Goal: Information Seeking & Learning: Compare options

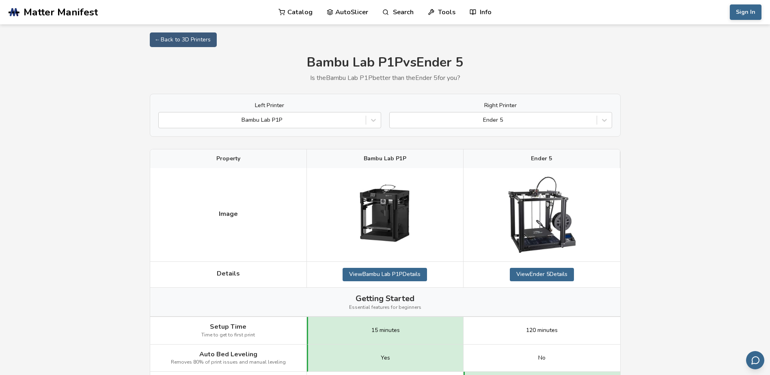
click at [522, 129] on div "Left Printer Bambu Lab P1P Right Printer Ender 5" at bounding box center [385, 115] width 471 height 43
click at [526, 121] on div at bounding box center [493, 120] width 199 height 8
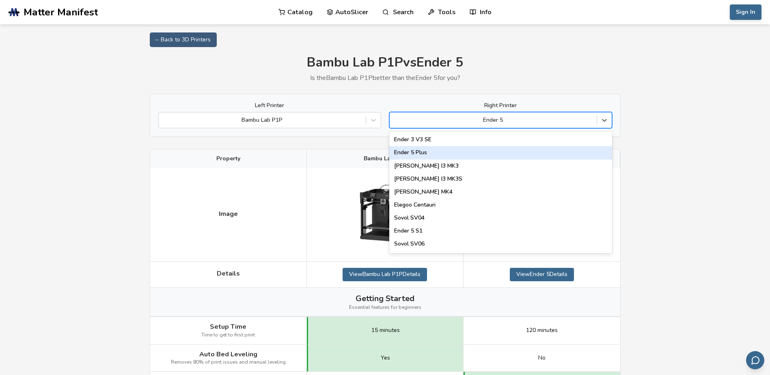
scroll to position [283, 0]
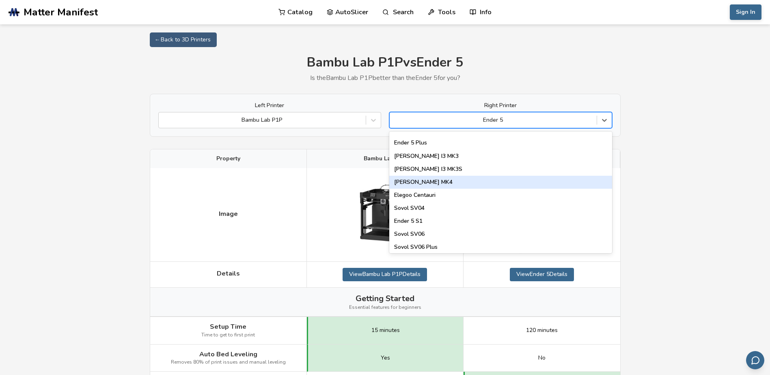
click at [434, 180] on div "[PERSON_NAME] MK4" at bounding box center [500, 182] width 223 height 13
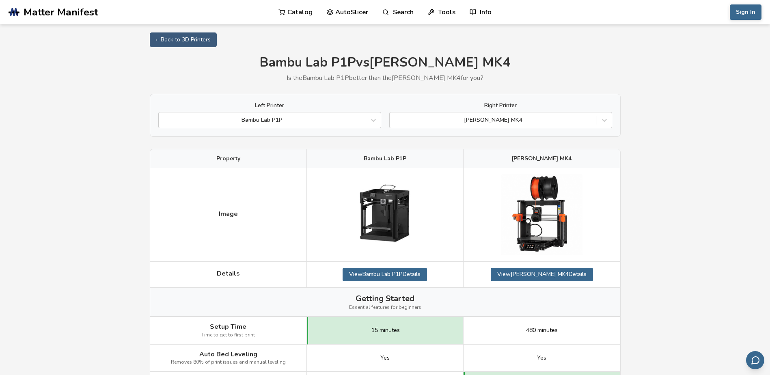
click at [352, 13] on link "AutoSlicer" at bounding box center [348, 12] width 42 height 24
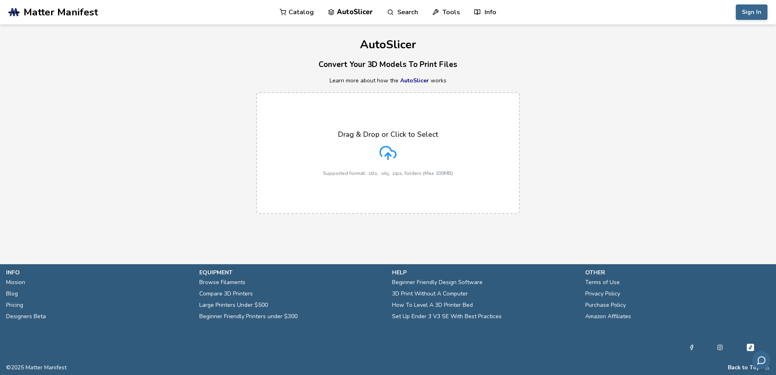
click at [52, 16] on span "Matter Manifest" at bounding box center [61, 11] width 74 height 11
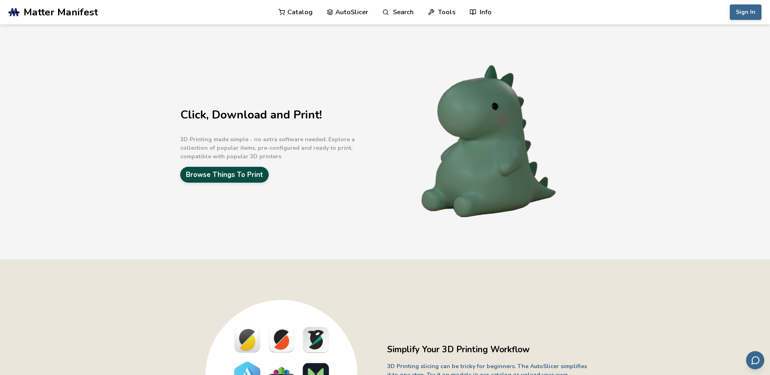
click at [258, 171] on link "Browse Things To Print" at bounding box center [224, 175] width 88 height 16
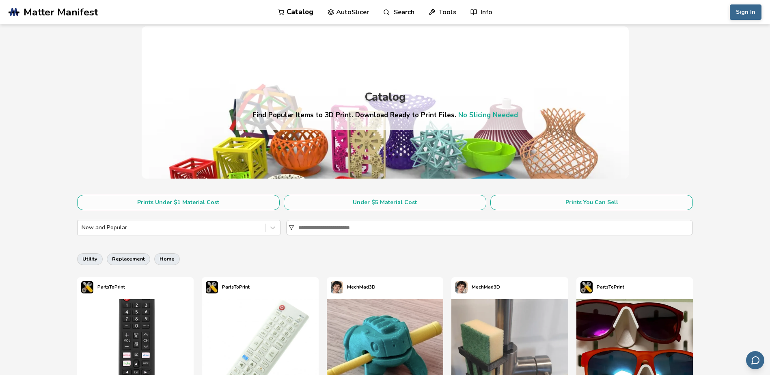
drag, startPoint x: 104, startPoint y: 2, endPoint x: 81, endPoint y: 95, distance: 96.2
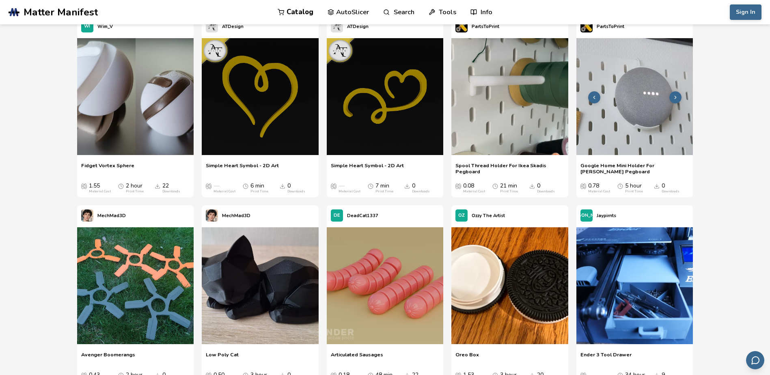
scroll to position [5358, 0]
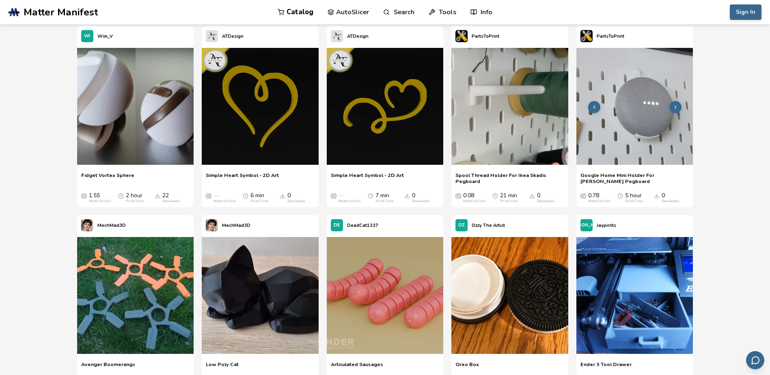
click at [677, 107] on icon at bounding box center [676, 107] width 6 height 6
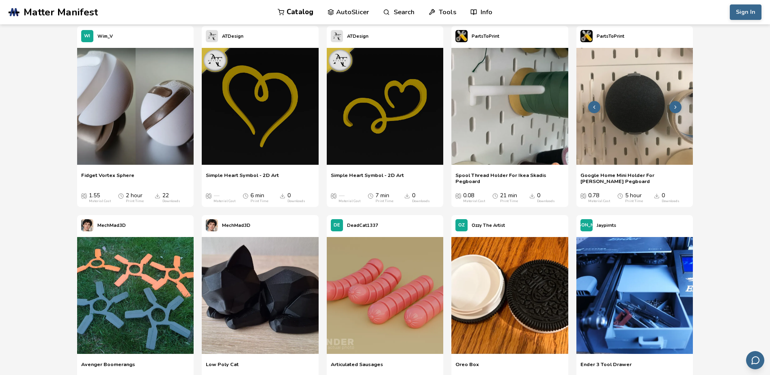
click at [677, 107] on icon at bounding box center [676, 107] width 6 height 6
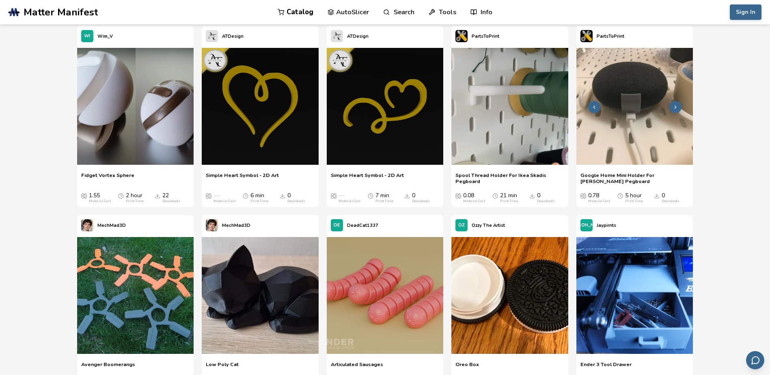
click at [675, 106] on icon at bounding box center [676, 107] width 6 height 6
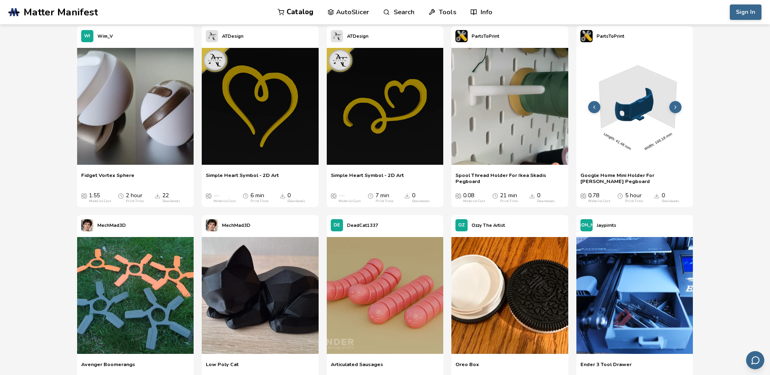
click at [675, 106] on icon at bounding box center [676, 107] width 6 height 6
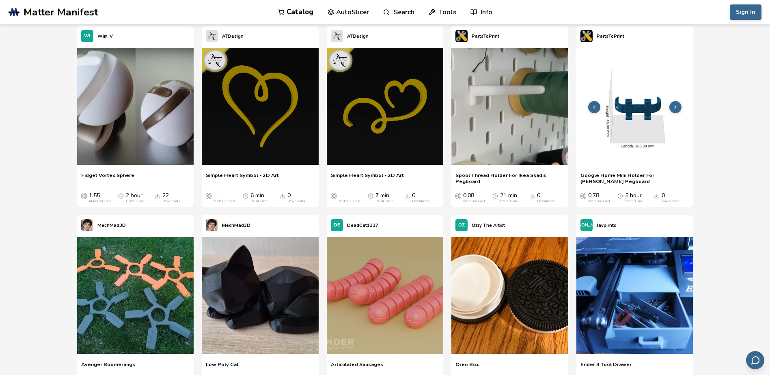
click at [677, 108] on icon at bounding box center [676, 107] width 6 height 6
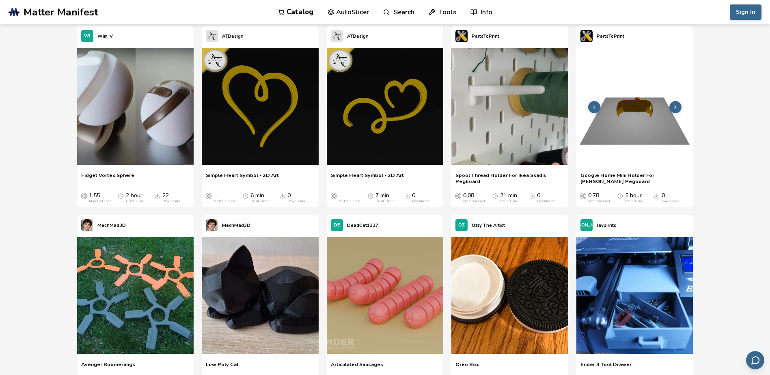
click at [677, 108] on icon at bounding box center [676, 107] width 6 height 6
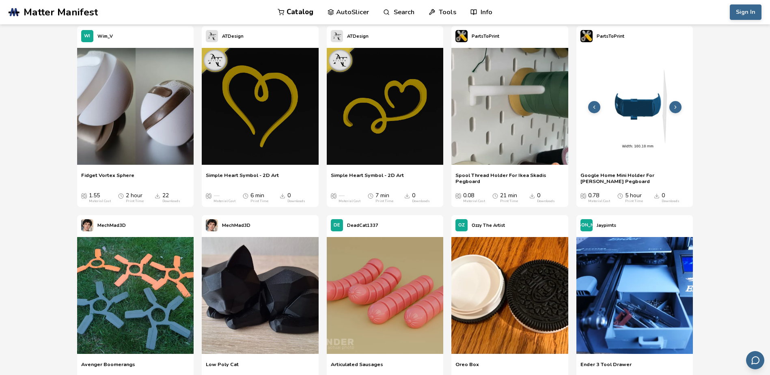
click at [677, 108] on icon at bounding box center [676, 107] width 6 height 6
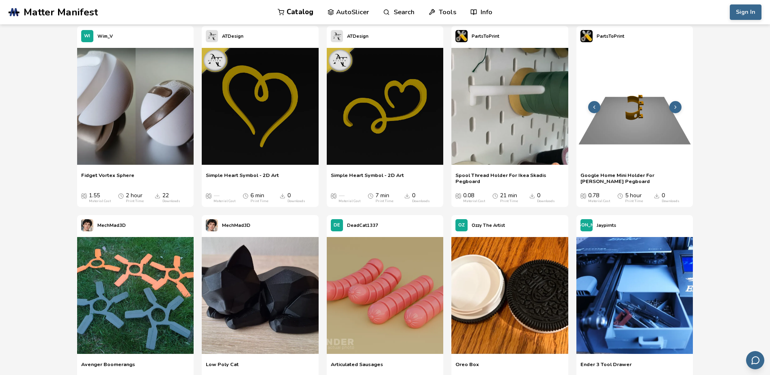
click at [678, 106] on button at bounding box center [675, 107] width 12 height 12
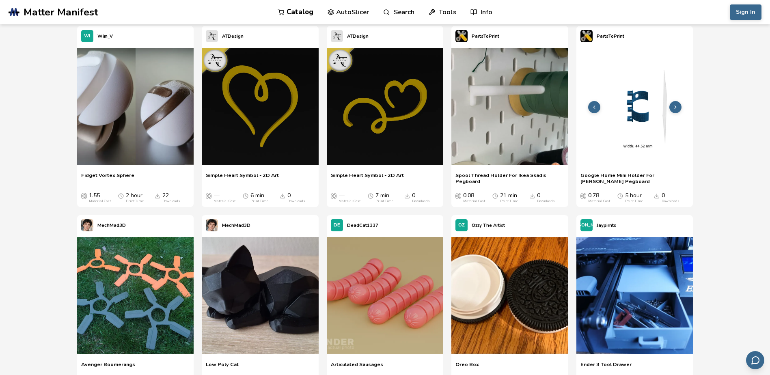
click at [678, 106] on button at bounding box center [675, 107] width 12 height 12
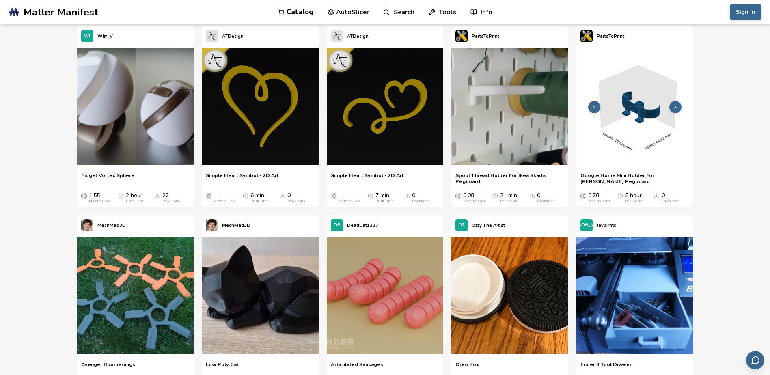
click at [678, 106] on button at bounding box center [675, 107] width 12 height 12
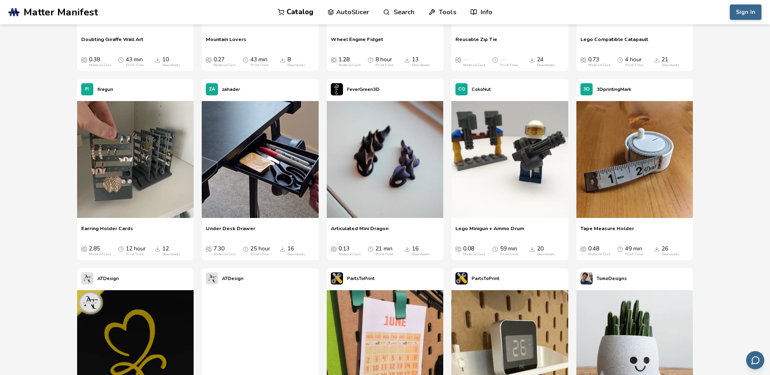
scroll to position [5872, 0]
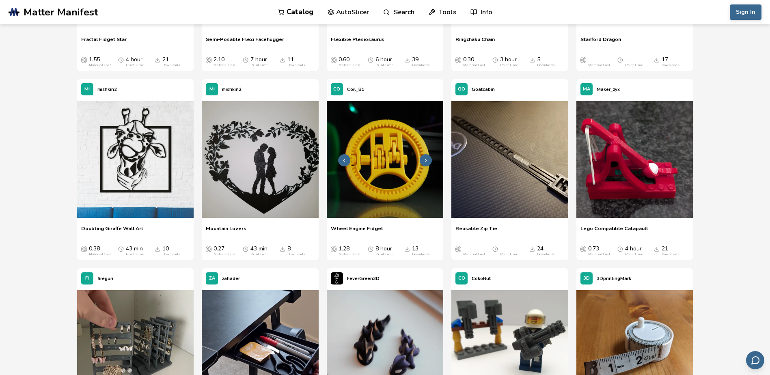
click at [423, 159] on icon at bounding box center [426, 160] width 6 height 6
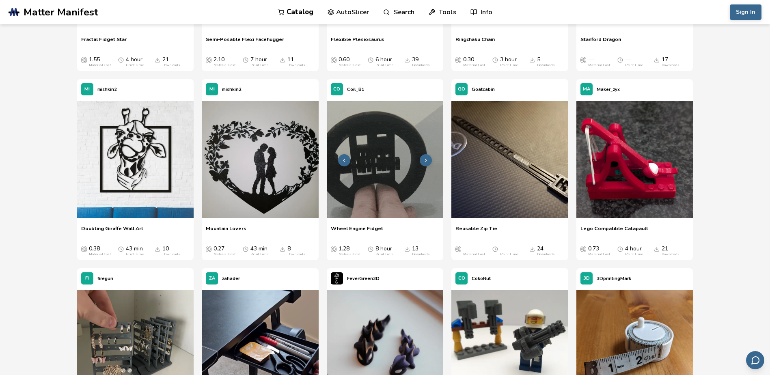
click at [427, 160] on icon at bounding box center [426, 160] width 6 height 6
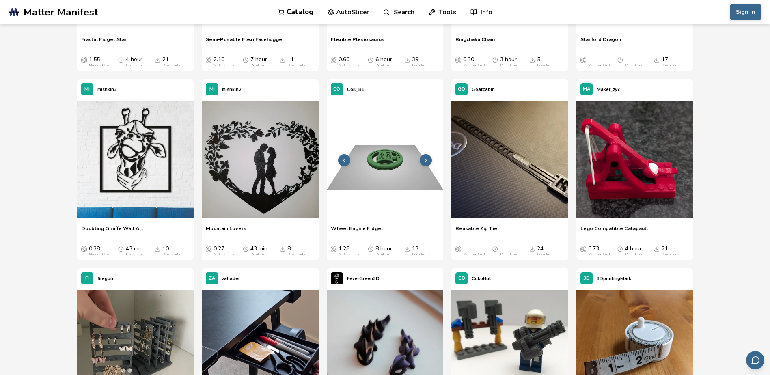
click at [427, 160] on icon at bounding box center [426, 160] width 6 height 6
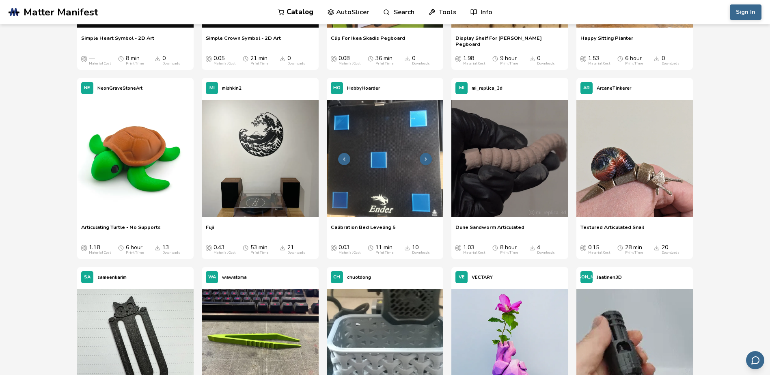
scroll to position [6440, 0]
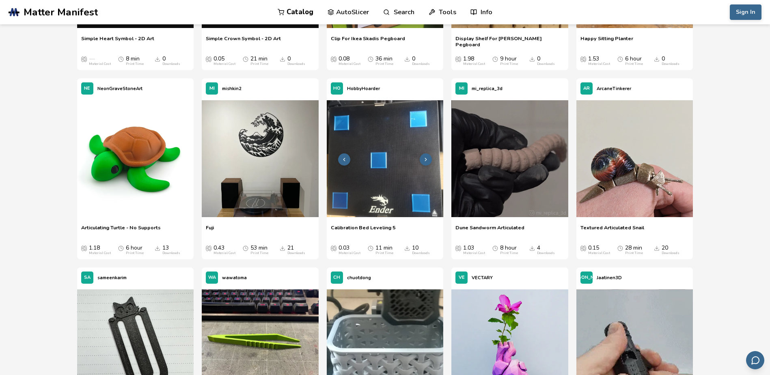
click at [426, 158] on icon at bounding box center [426, 160] width 6 height 6
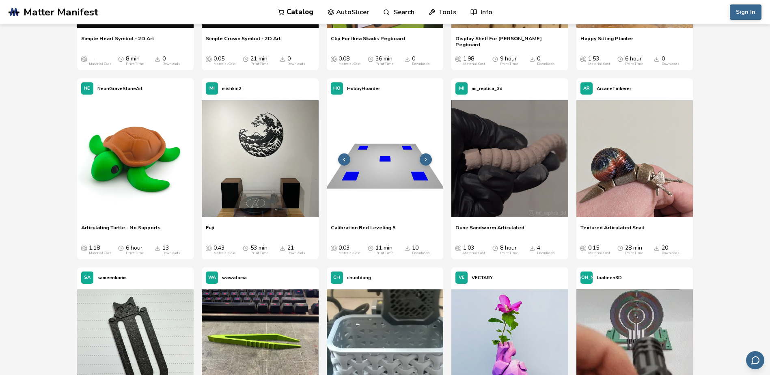
click at [426, 158] on icon at bounding box center [426, 160] width 6 height 6
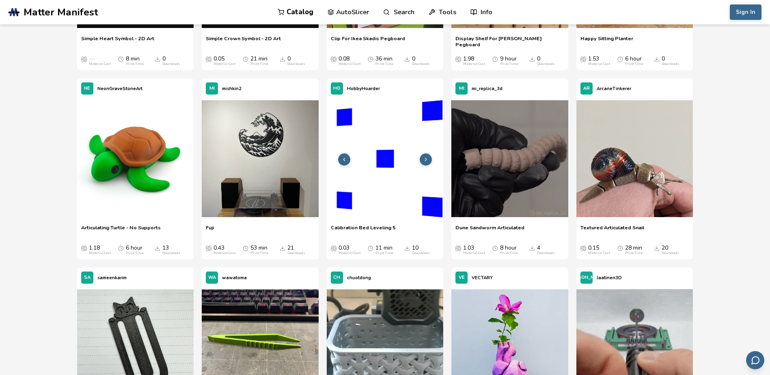
click at [426, 158] on icon at bounding box center [426, 160] width 6 height 6
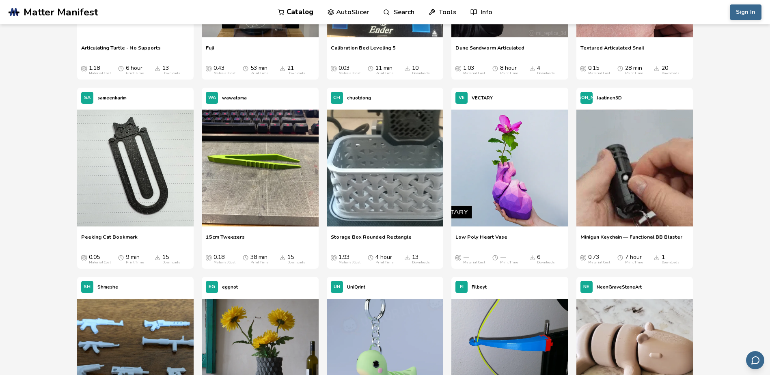
scroll to position [6629, 0]
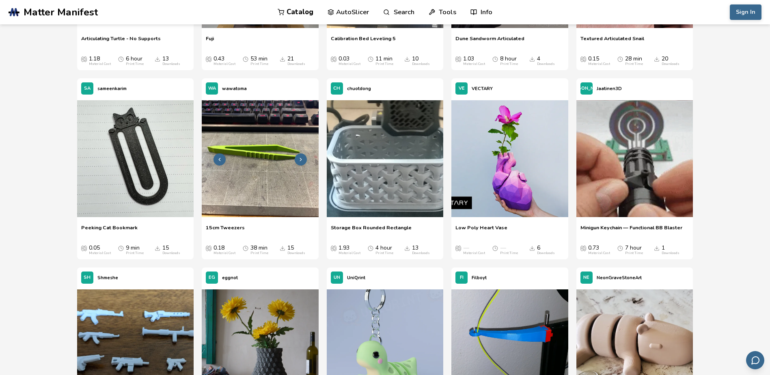
click at [304, 156] on button at bounding box center [301, 159] width 12 height 12
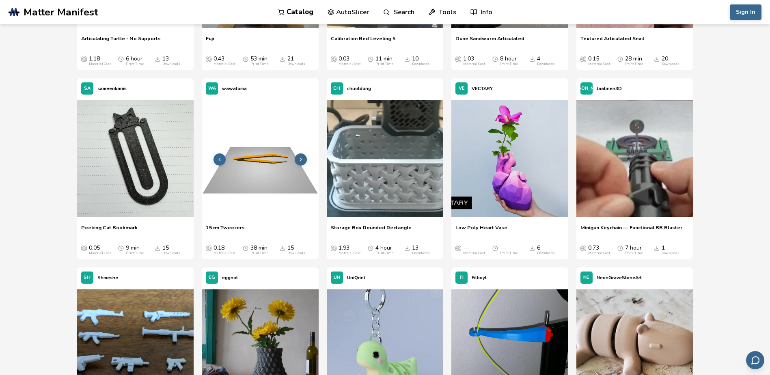
click at [304, 157] on button at bounding box center [301, 159] width 12 height 12
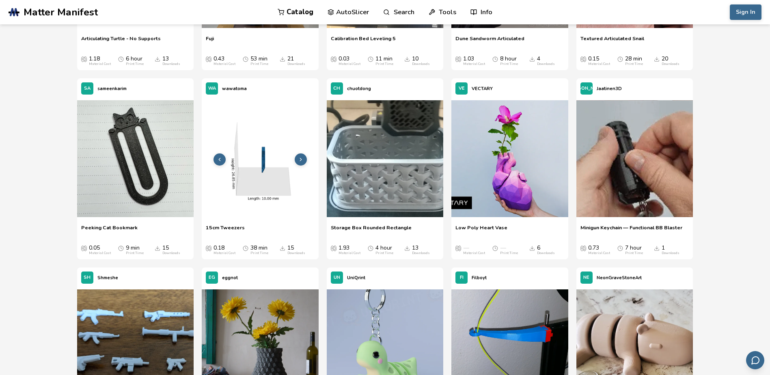
click at [304, 159] on button at bounding box center [301, 159] width 12 height 12
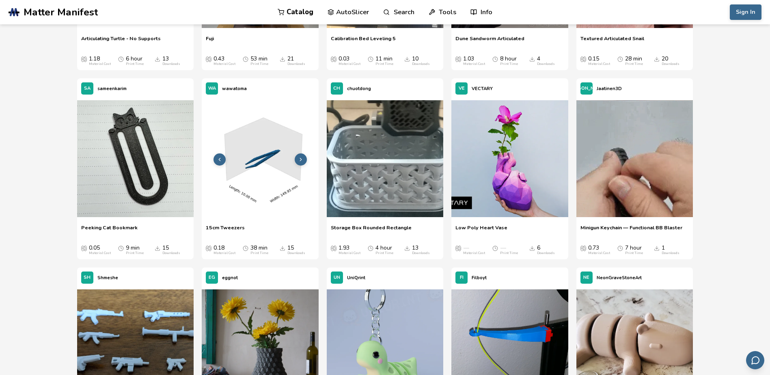
click at [304, 159] on button at bounding box center [301, 159] width 12 height 12
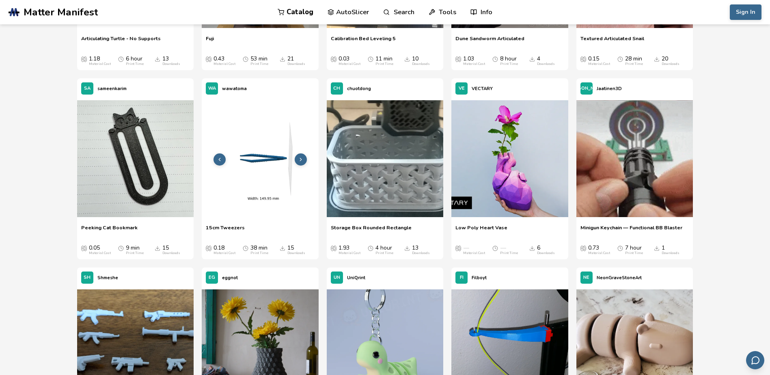
click at [304, 159] on button at bounding box center [301, 159] width 12 height 12
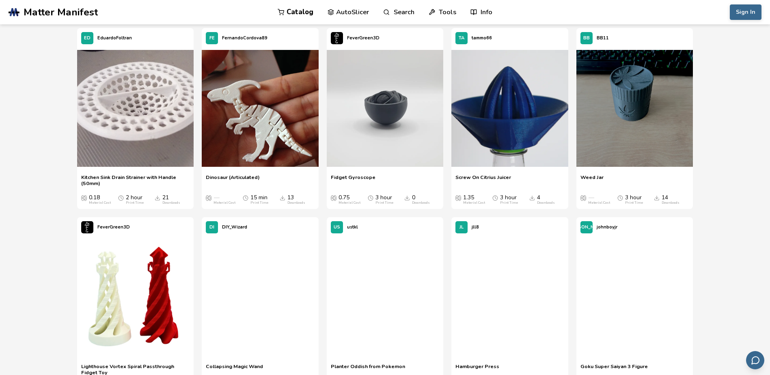
scroll to position [8442, 0]
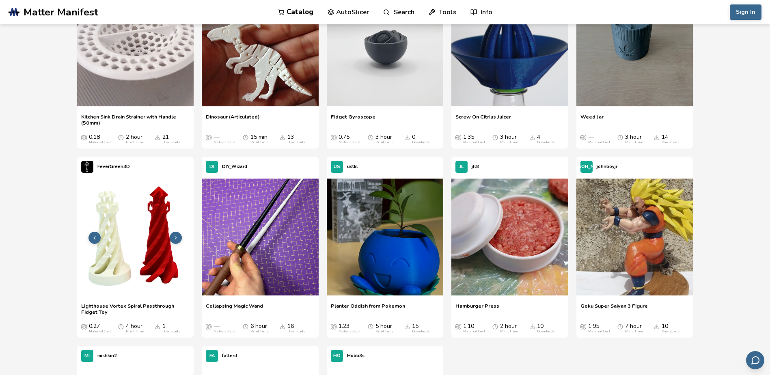
click at [180, 236] on button at bounding box center [176, 238] width 12 height 12
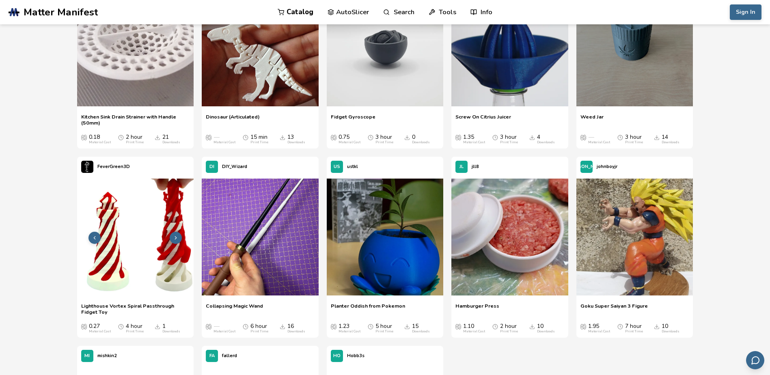
click at [180, 236] on button at bounding box center [176, 238] width 12 height 12
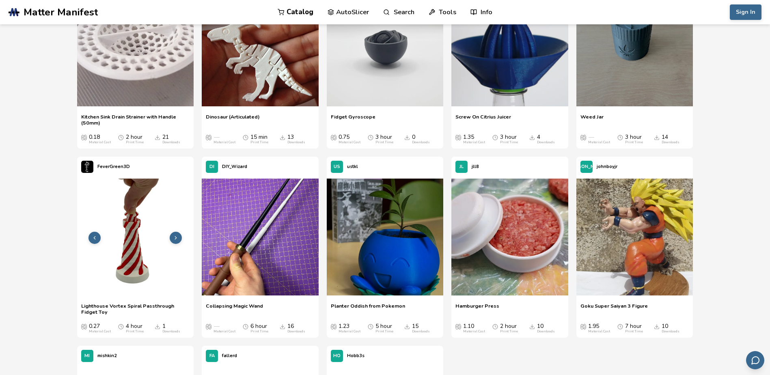
click at [180, 236] on button at bounding box center [176, 238] width 12 height 12
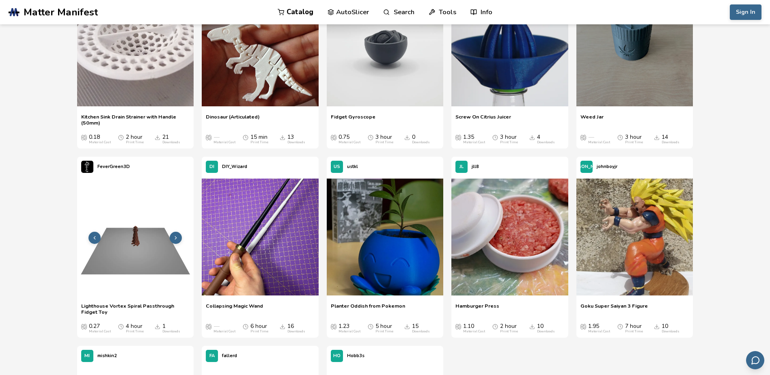
click at [180, 236] on button at bounding box center [176, 238] width 12 height 12
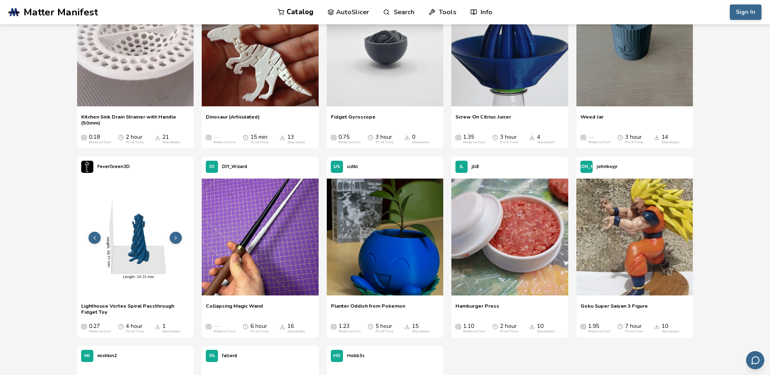
click at [180, 236] on button at bounding box center [176, 238] width 12 height 12
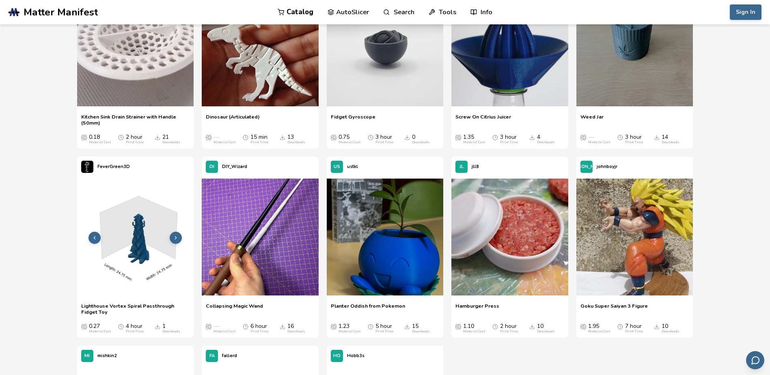
click at [180, 236] on button at bounding box center [176, 238] width 12 height 12
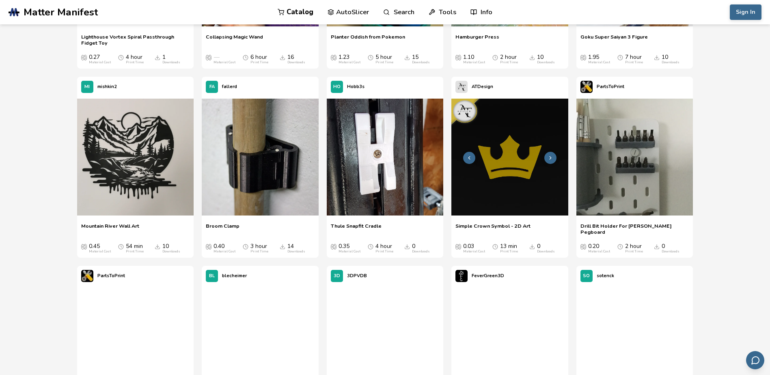
scroll to position [8713, 0]
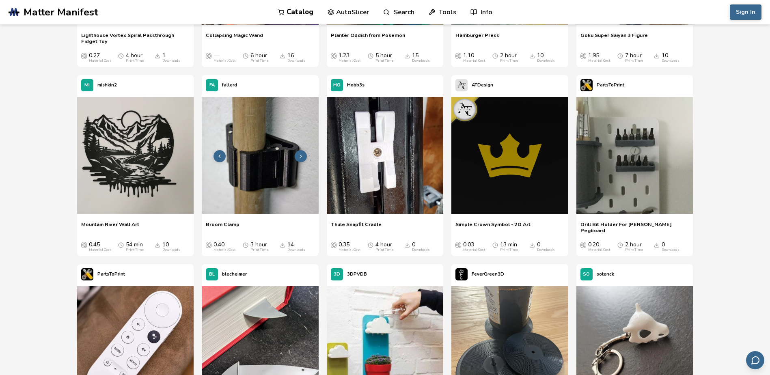
click at [295, 157] on button at bounding box center [301, 156] width 12 height 12
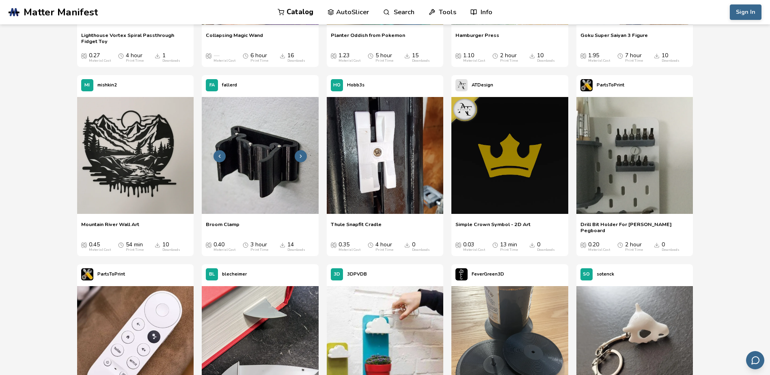
click at [299, 157] on icon at bounding box center [301, 156] width 6 height 6
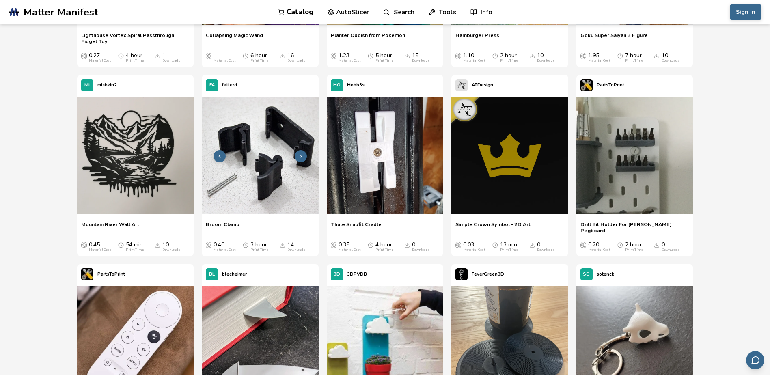
click at [299, 157] on icon at bounding box center [301, 156] width 6 height 6
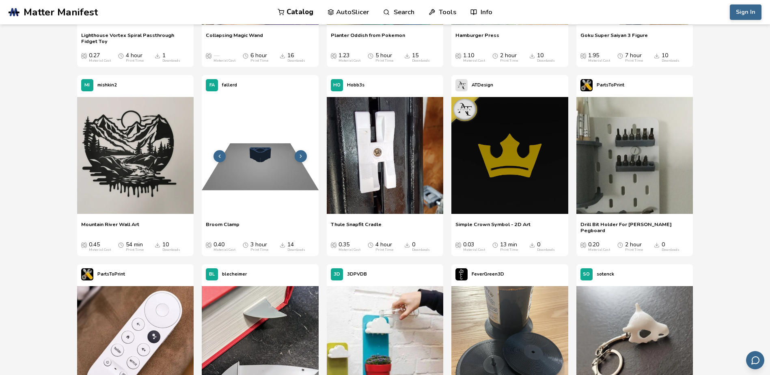
click at [218, 155] on icon at bounding box center [220, 156] width 6 height 6
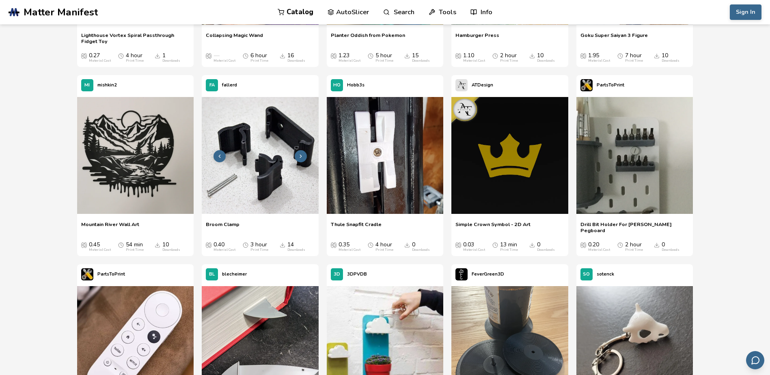
click at [299, 157] on icon at bounding box center [301, 156] width 6 height 6
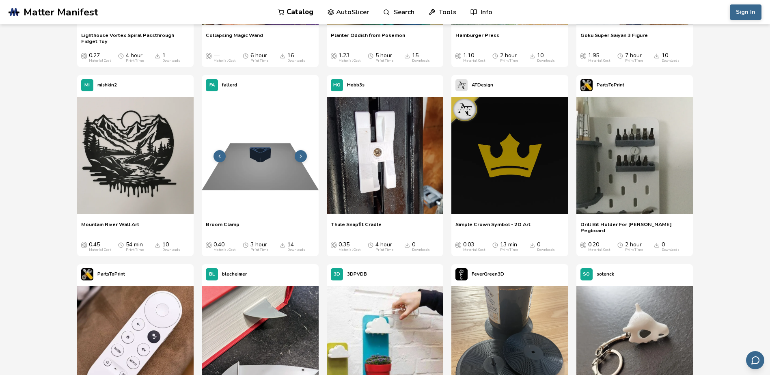
click at [299, 157] on icon at bounding box center [301, 156] width 6 height 6
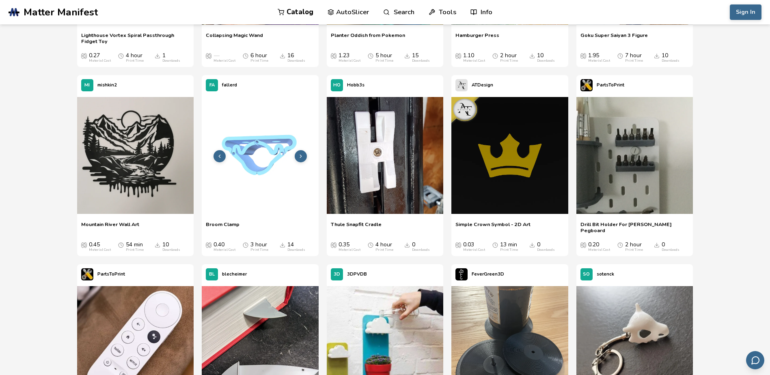
click at [299, 157] on icon at bounding box center [301, 156] width 6 height 6
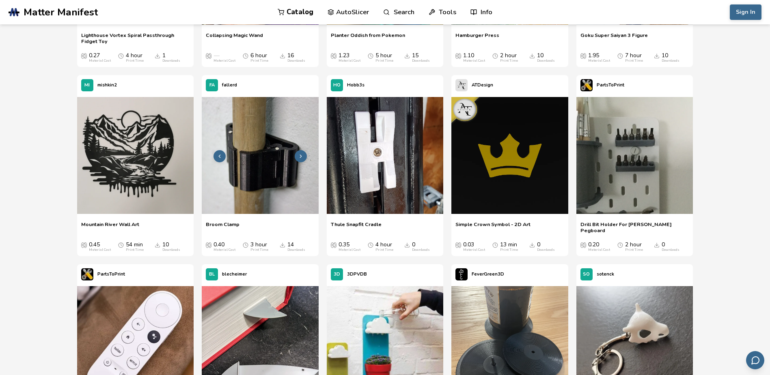
click at [299, 157] on icon at bounding box center [301, 156] width 6 height 6
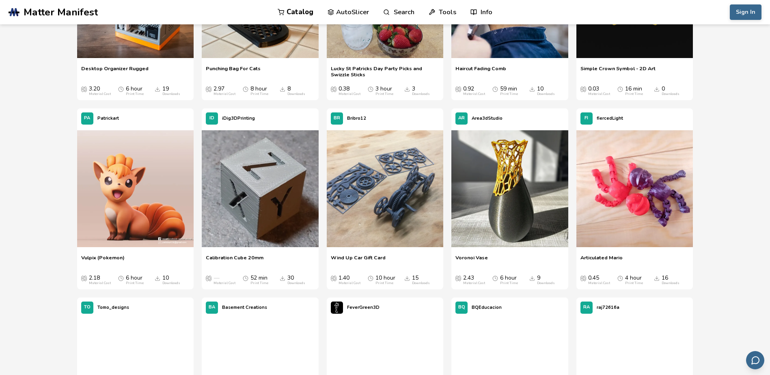
scroll to position [9633, 0]
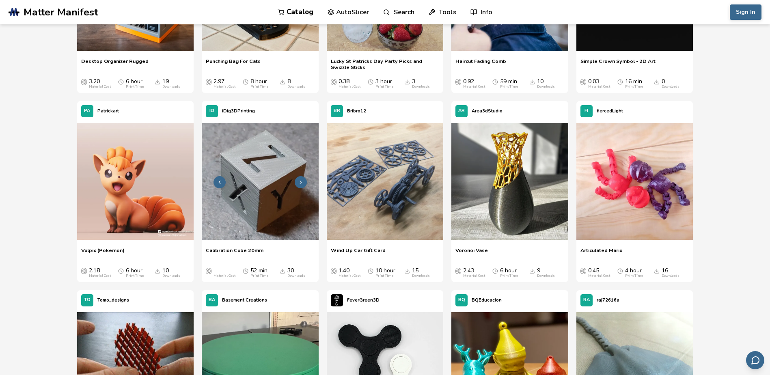
click at [296, 183] on button at bounding box center [301, 182] width 12 height 12
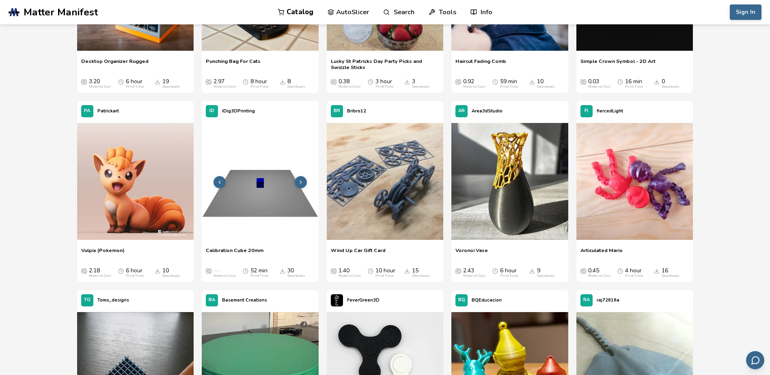
click at [301, 182] on icon at bounding box center [301, 182] width 6 height 6
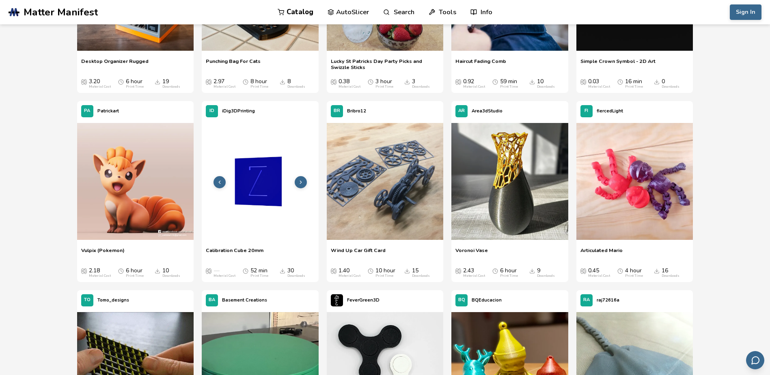
click at [301, 182] on icon at bounding box center [301, 182] width 6 height 6
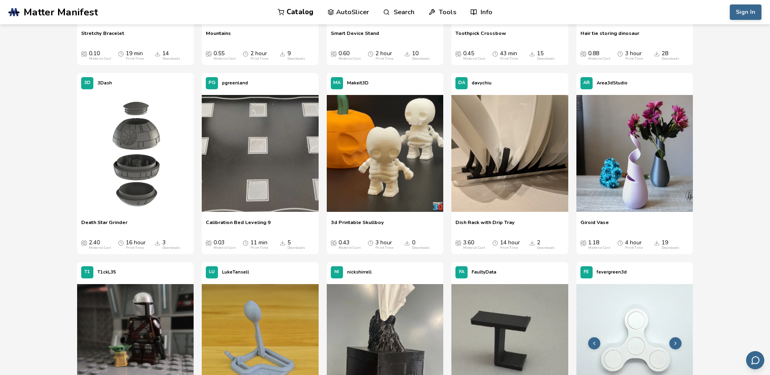
scroll to position [10309, 0]
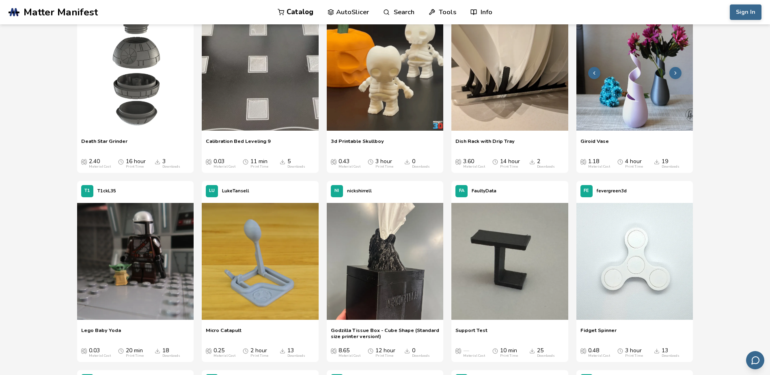
drag, startPoint x: 691, startPoint y: 236, endPoint x: 691, endPoint y: 134, distance: 102.7
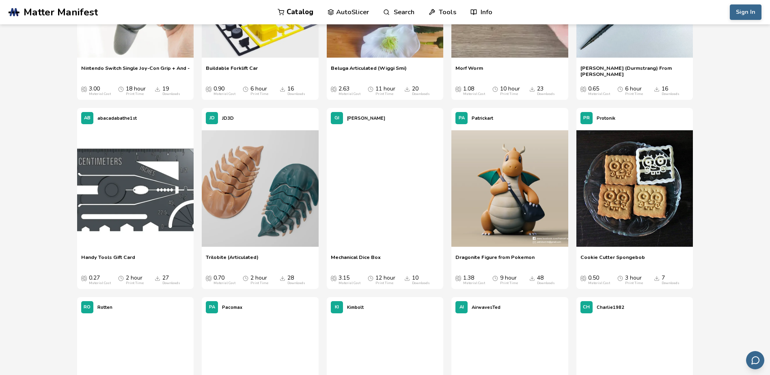
scroll to position [0, 0]
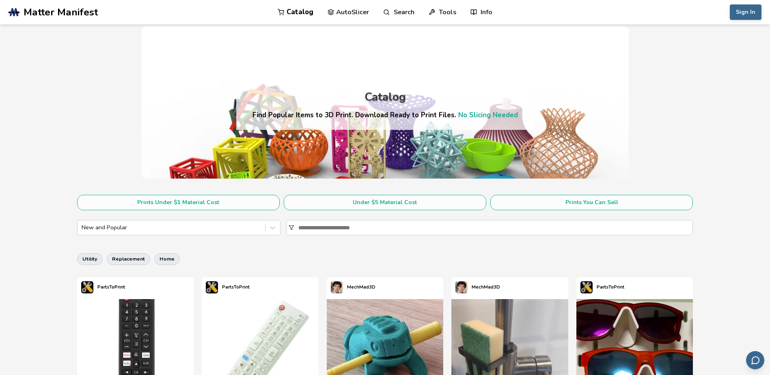
drag, startPoint x: 717, startPoint y: 153, endPoint x: 699, endPoint y: -33, distance: 186.8
click at [403, 11] on link "Search" at bounding box center [398, 12] width 31 height 24
click at [449, 5] on link "Tools" at bounding box center [443, 12] width 28 height 24
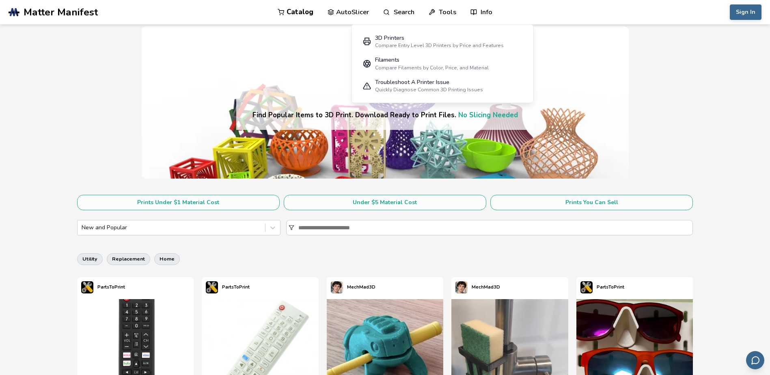
click at [51, 15] on span "Matter Manifest" at bounding box center [61, 11] width 74 height 11
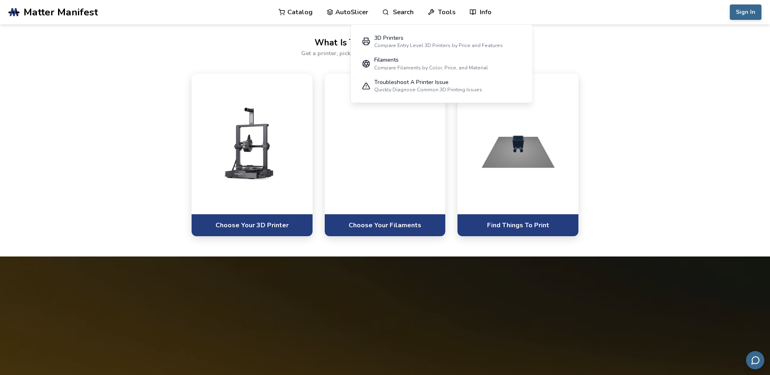
scroll to position [460, 0]
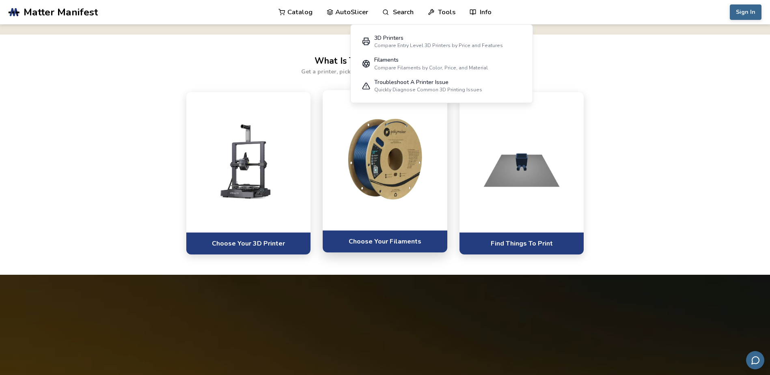
click at [390, 223] on div at bounding box center [385, 160] width 125 height 140
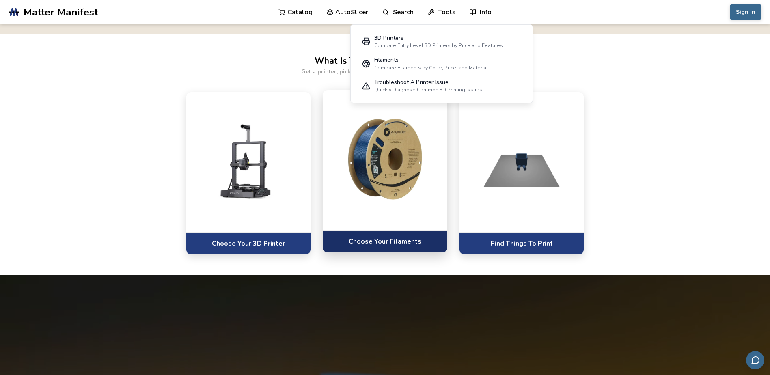
click at [401, 244] on link "Choose Your Filaments" at bounding box center [385, 241] width 125 height 22
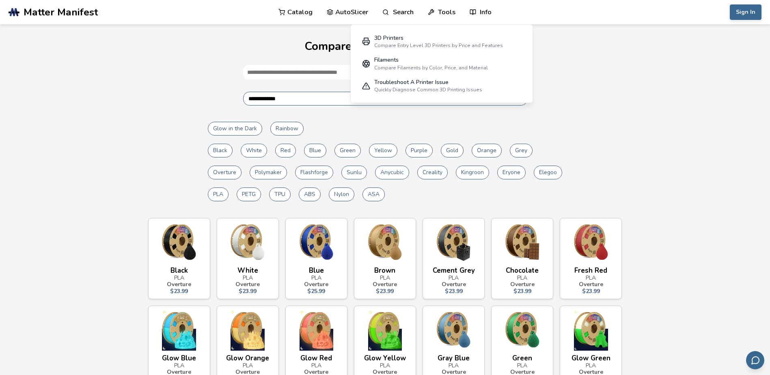
drag, startPoint x: 617, startPoint y: 215, endPoint x: 643, endPoint y: 81, distance: 136.5
click at [225, 194] on button "PLA" at bounding box center [218, 195] width 21 height 14
click at [246, 196] on button "PETG" at bounding box center [249, 195] width 24 height 14
click at [530, 91] on div "3D Printers Compare Entry Level 3D Printers by Price and Features Filaments Com…" at bounding box center [441, 63] width 183 height 79
click at [462, 12] on nav "Catalog AutoSlicer Search Tools 3D Printers Compare Entry Level 3D Printers by …" at bounding box center [384, 12] width 213 height 24
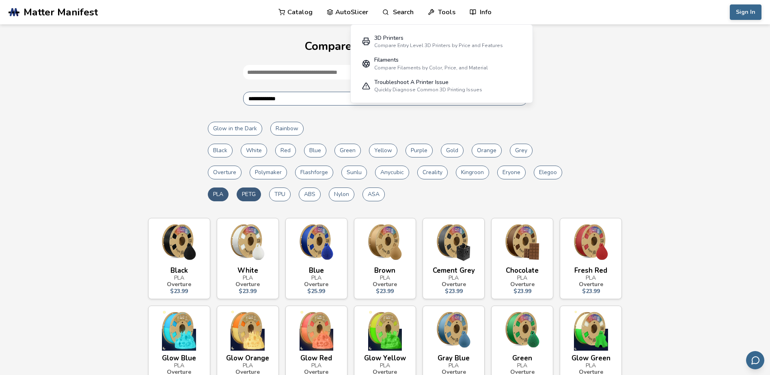
click at [451, 9] on link "Tools" at bounding box center [442, 12] width 28 height 24
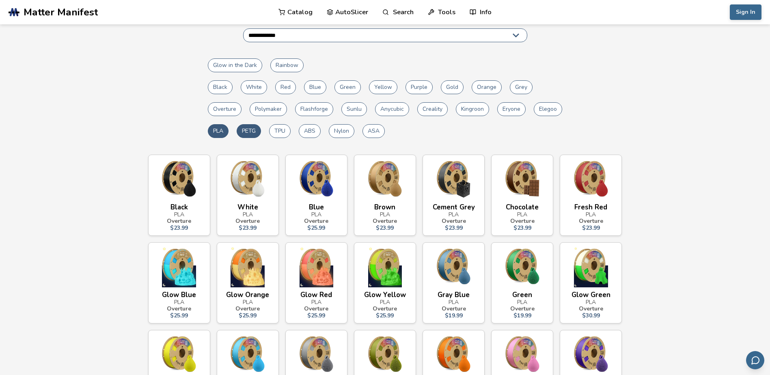
scroll to position [81, 0]
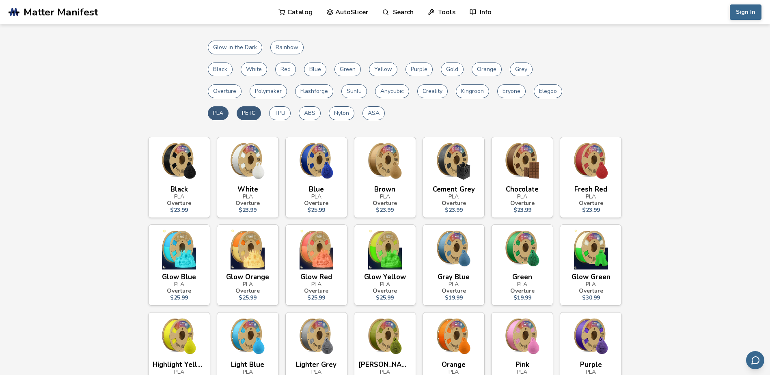
click at [171, 254] on img at bounding box center [179, 249] width 53 height 41
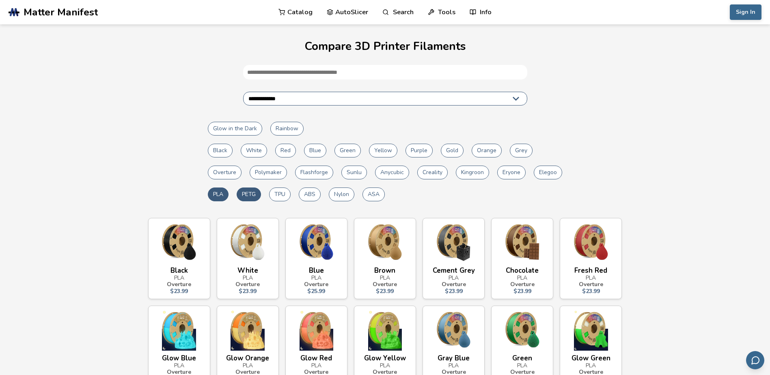
scroll to position [81, 0]
